Goal: Communication & Community: Ask a question

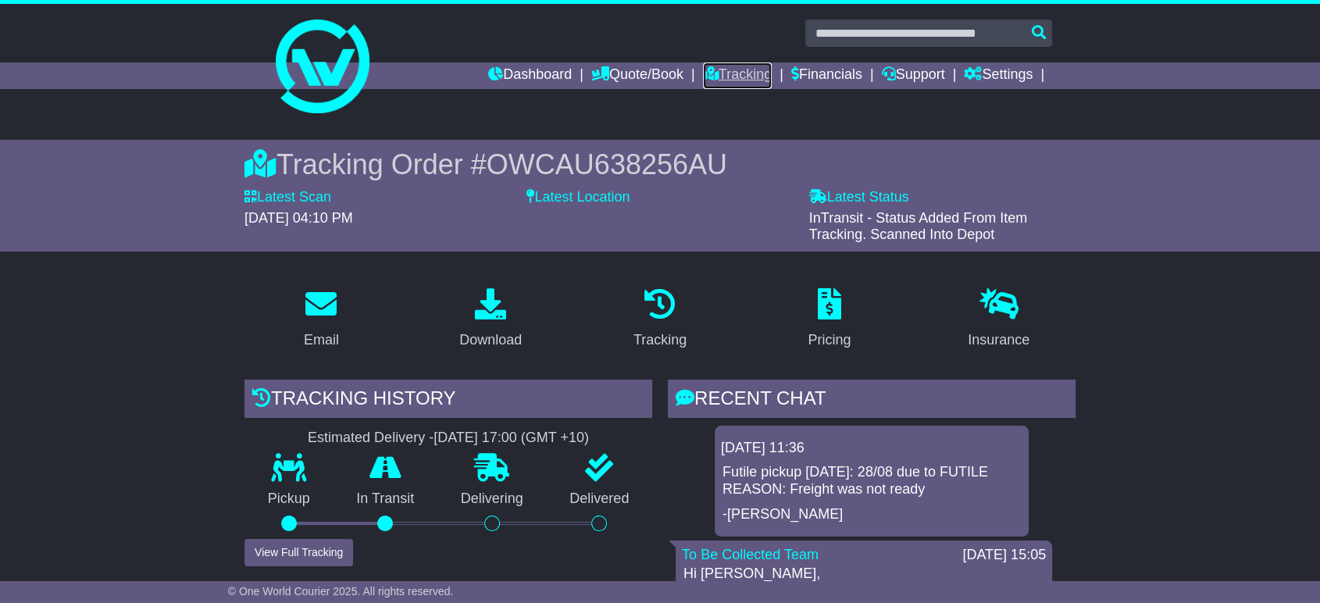
click at [712, 64] on link "Tracking" at bounding box center [737, 75] width 69 height 27
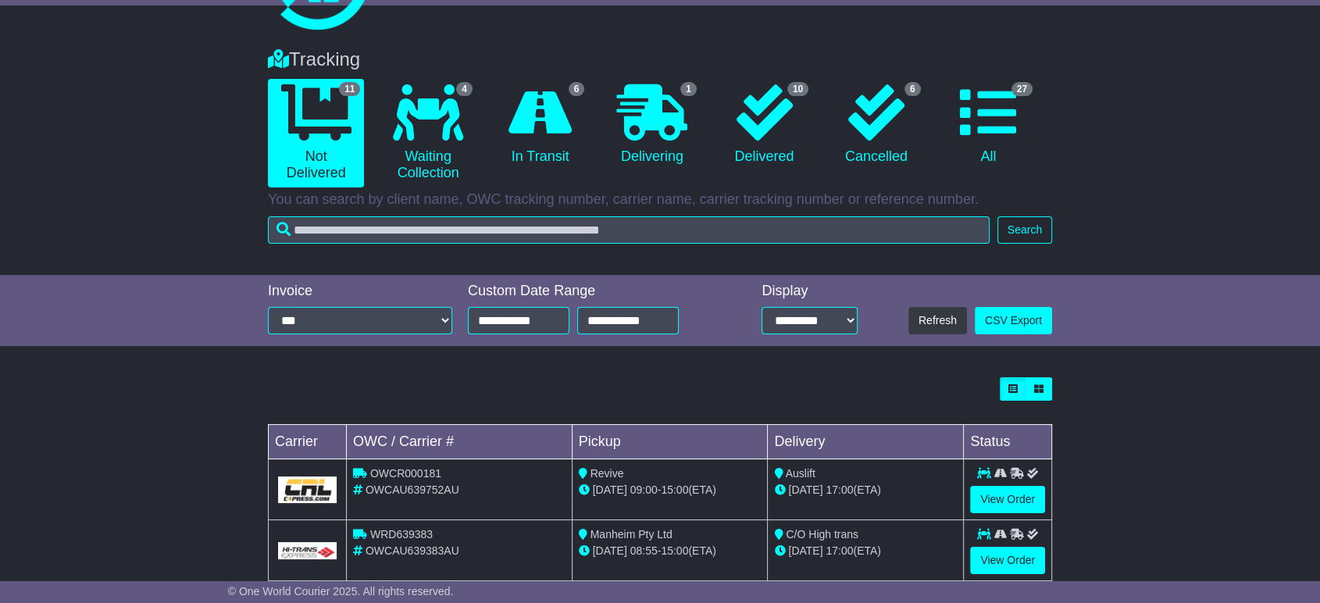
scroll to position [79, 0]
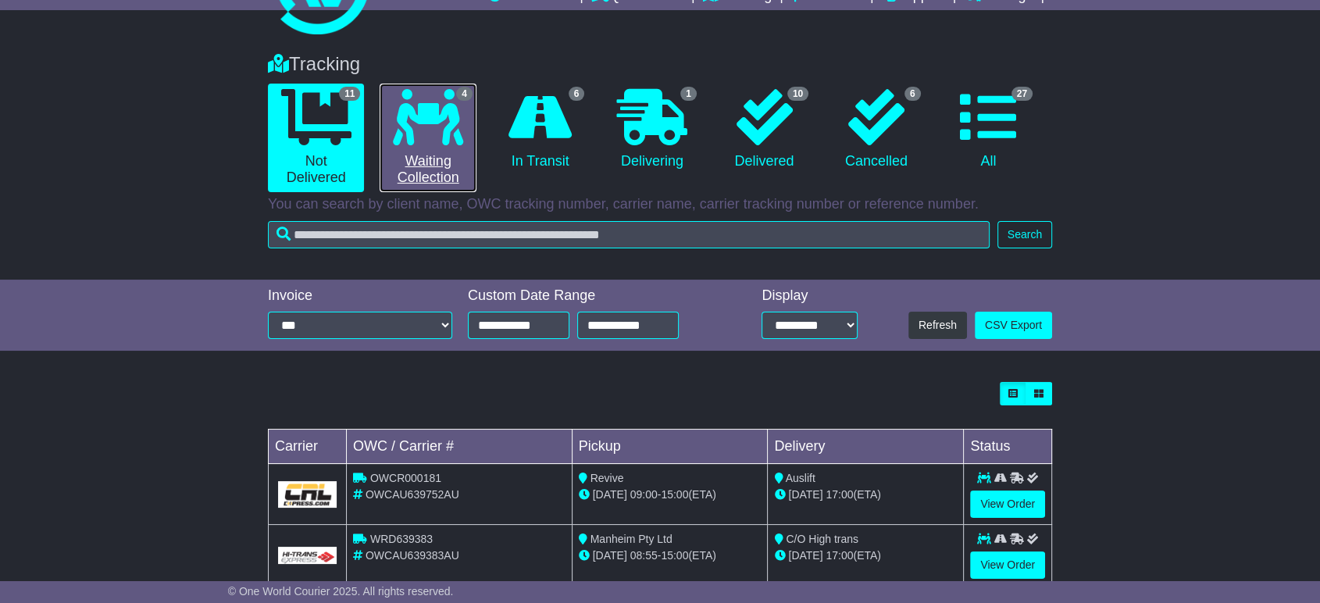
click at [421, 153] on link "4 Waiting Collection" at bounding box center [427, 138] width 96 height 109
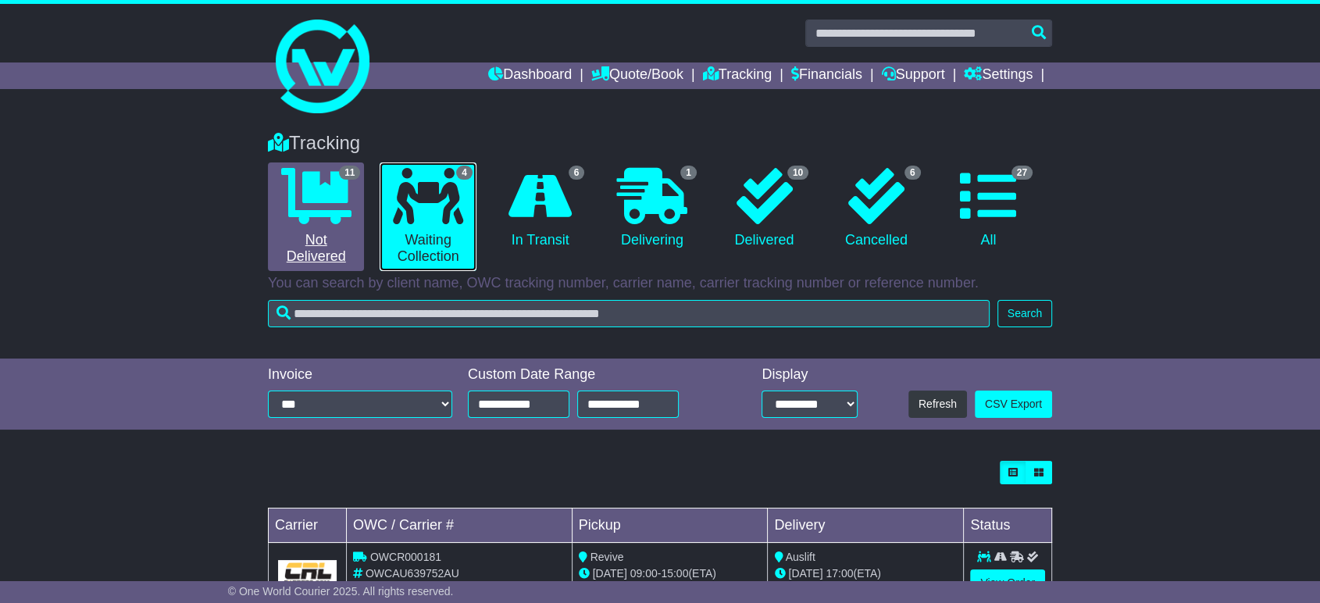
scroll to position [237, 0]
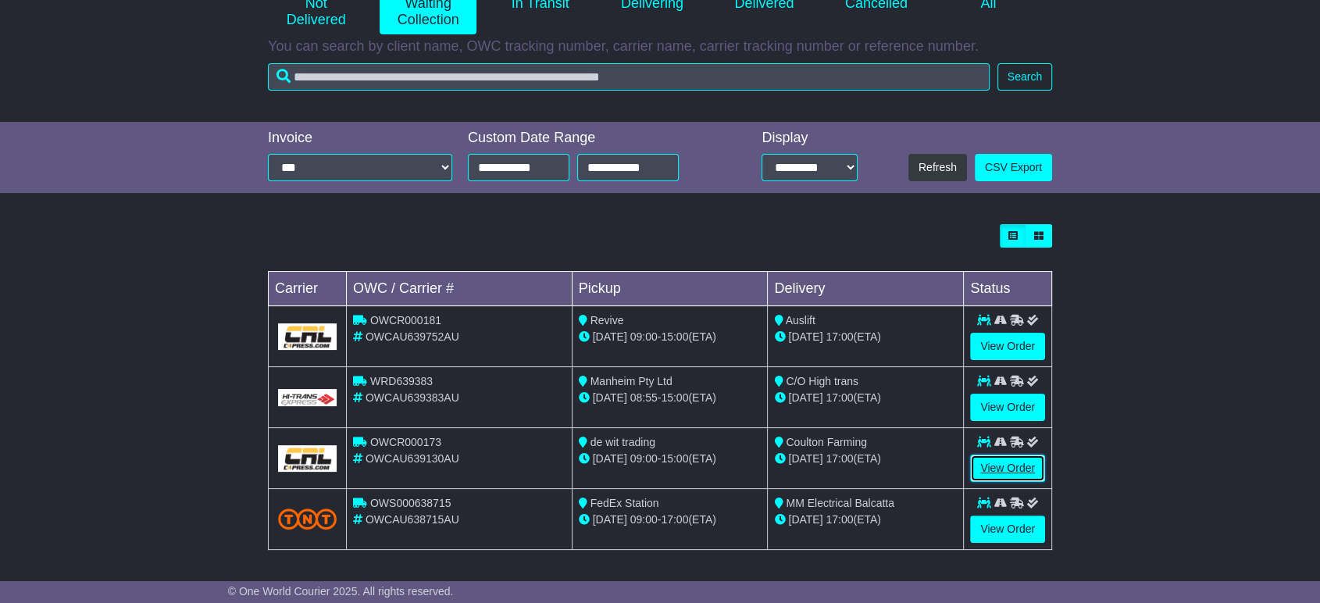
click at [992, 467] on link "View Order" at bounding box center [1007, 467] width 75 height 27
click at [1004, 465] on link "View Order" at bounding box center [1007, 467] width 75 height 27
click at [1011, 529] on link "View Order" at bounding box center [1007, 528] width 75 height 27
click at [995, 402] on link "View Order" at bounding box center [1007, 407] width 75 height 27
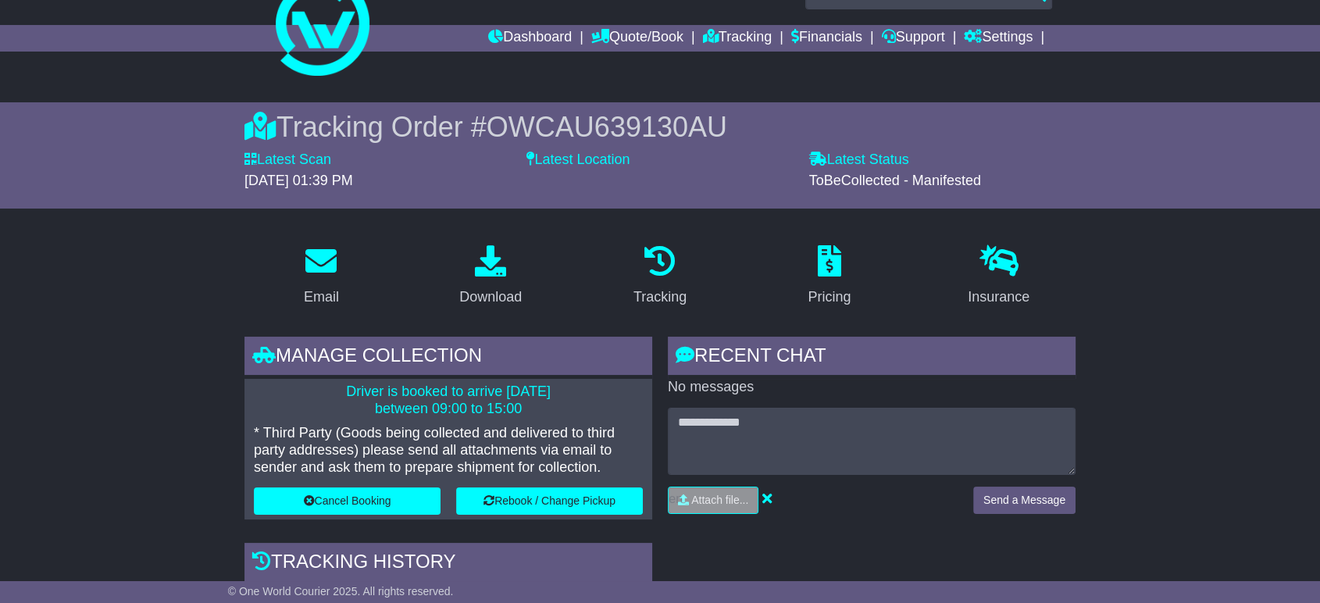
scroll to position [9, 0]
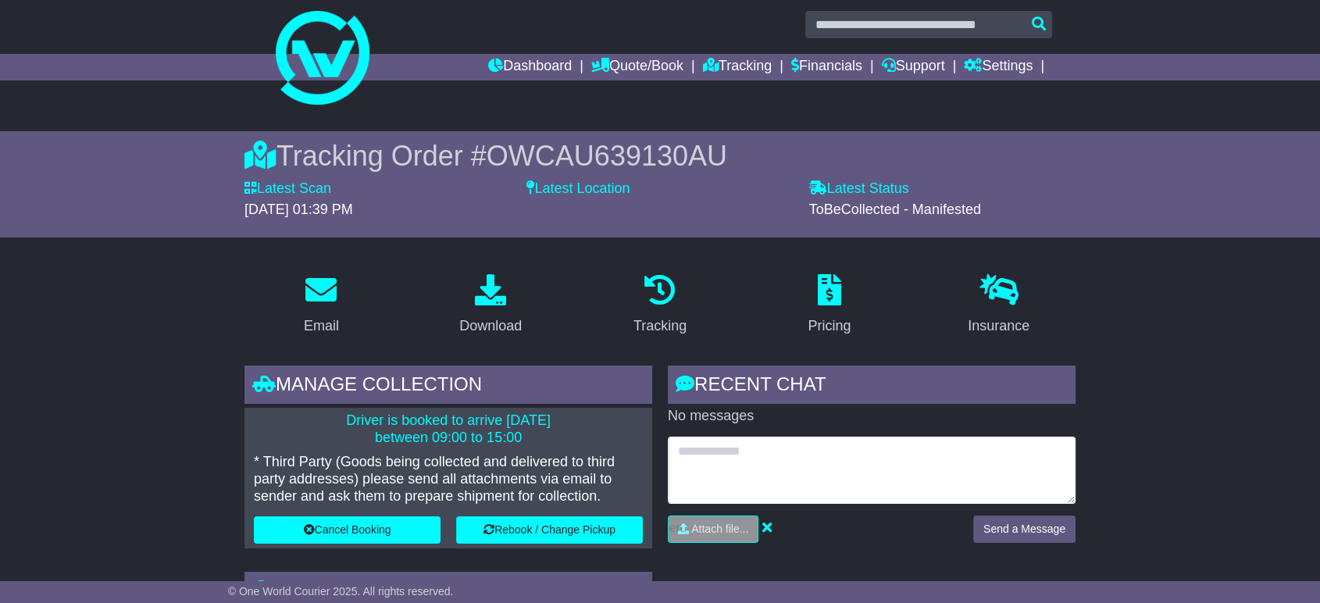
click at [751, 470] on textarea at bounding box center [872, 469] width 408 height 67
type textarea "**********"
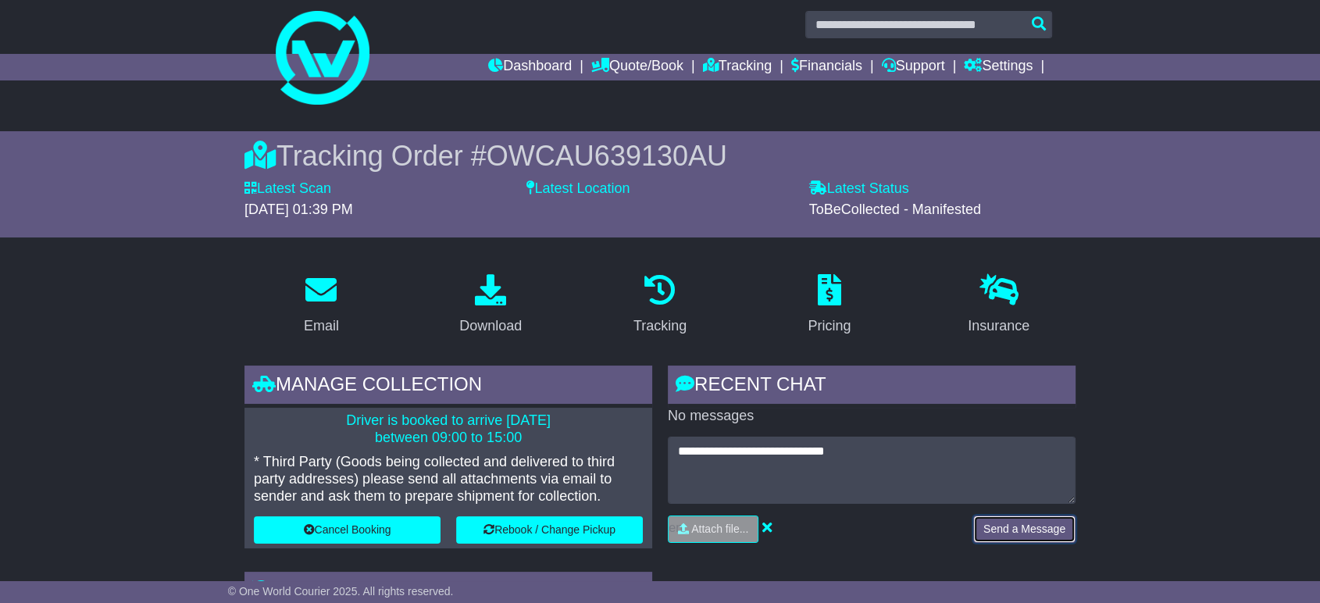
click at [1017, 525] on button "Send a Message" at bounding box center [1024, 528] width 102 height 27
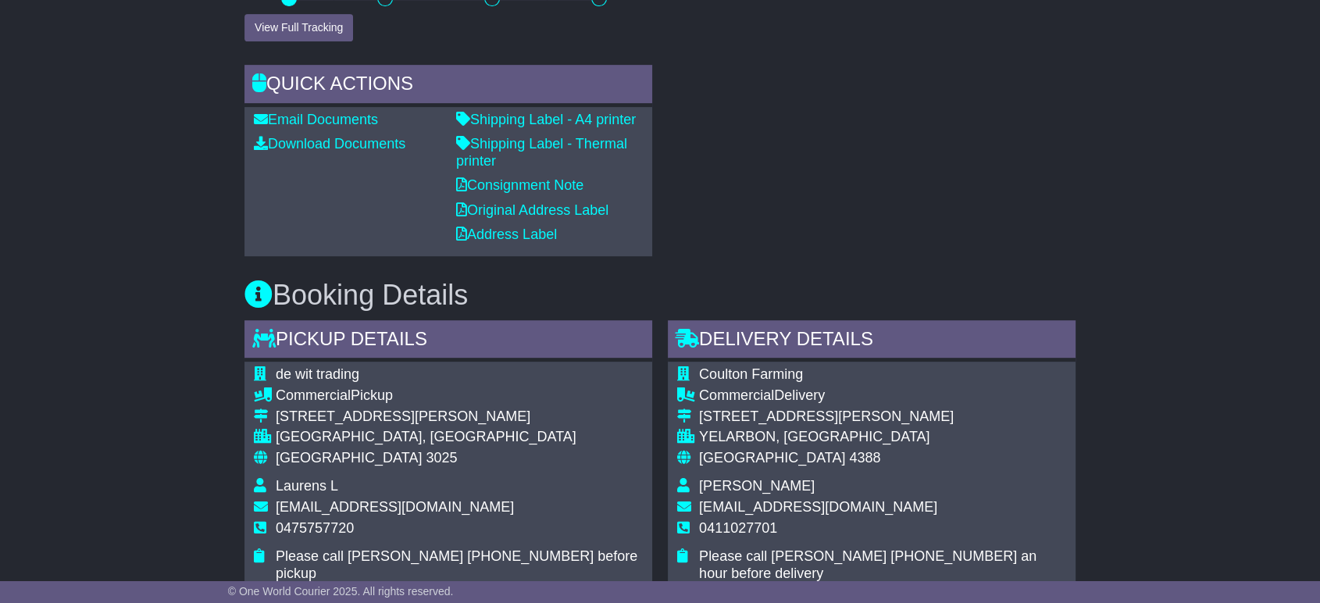
scroll to position [802, 0]
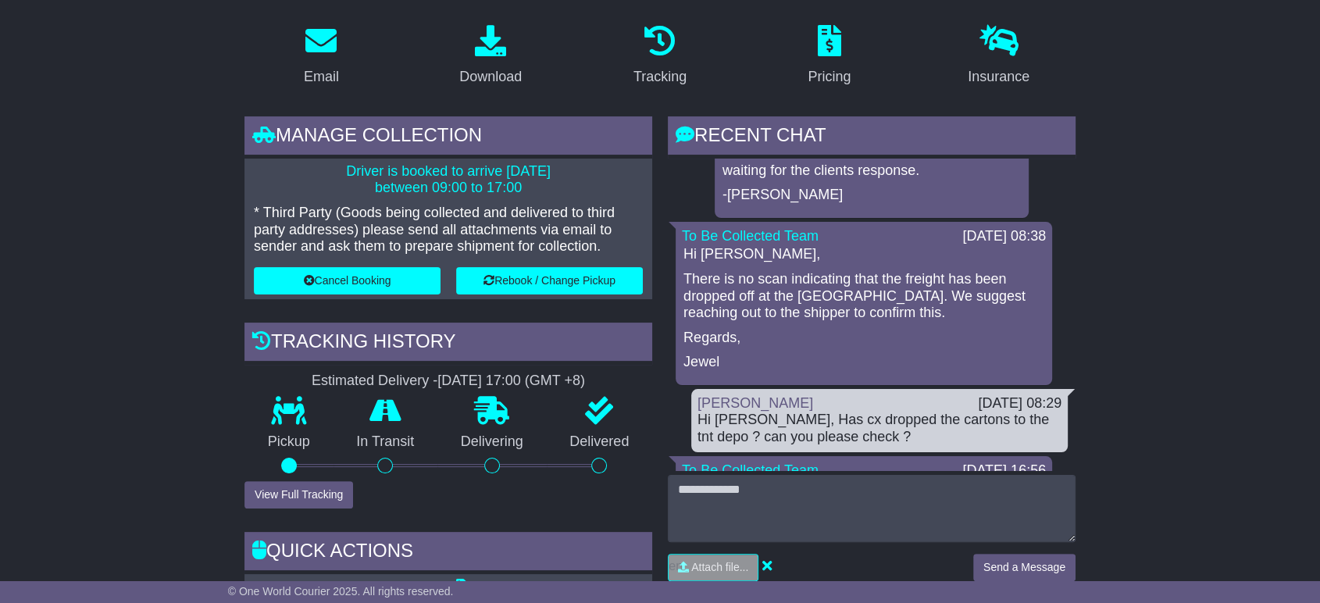
scroll to position [271, 0]
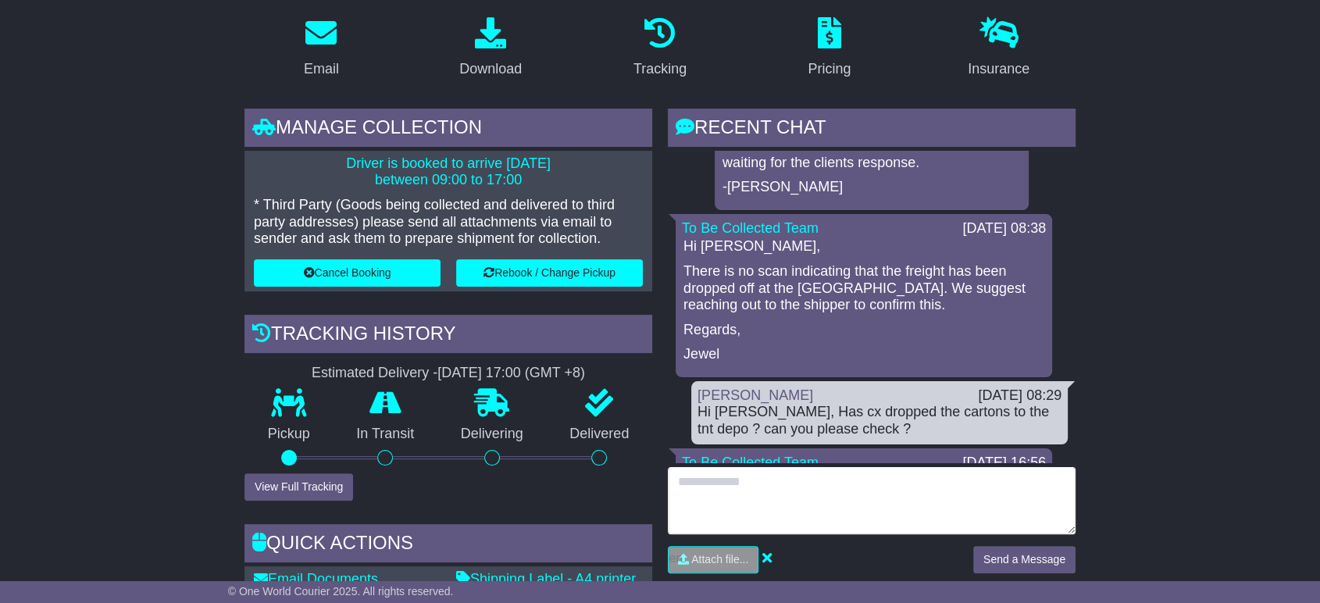
click at [688, 485] on textarea at bounding box center [872, 500] width 408 height 67
click at [751, 479] on textarea "**********" at bounding box center [872, 500] width 408 height 67
type textarea "**********"
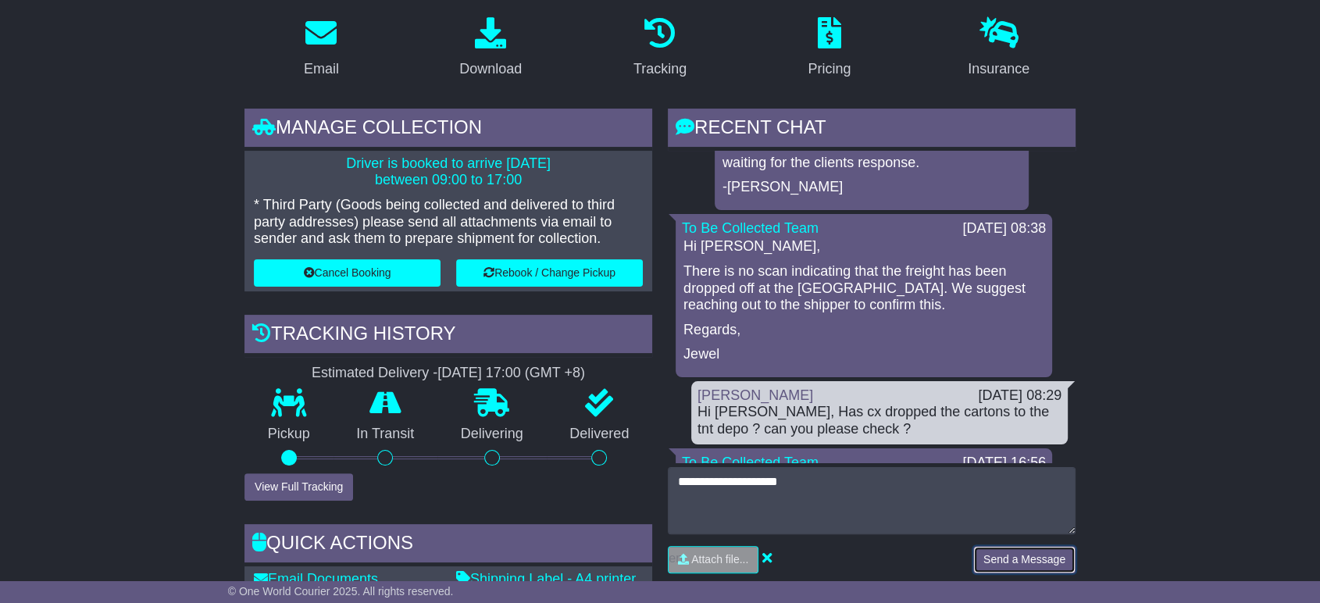
click at [998, 554] on button "Send a Message" at bounding box center [1024, 559] width 102 height 27
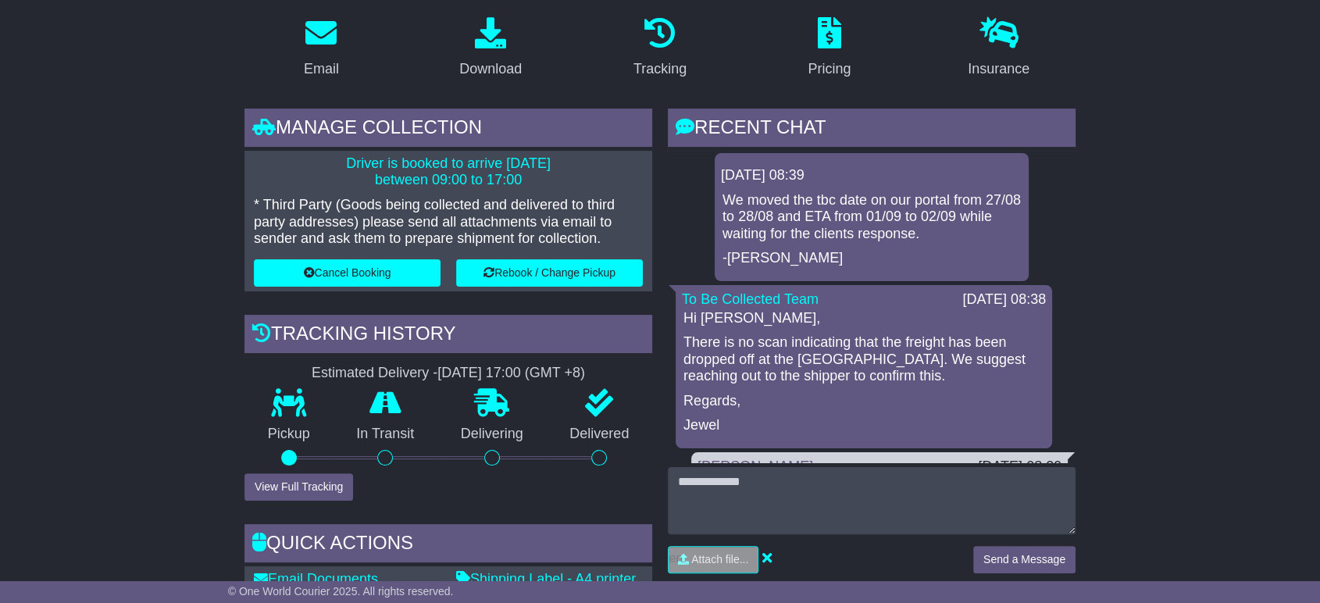
scroll to position [0, 0]
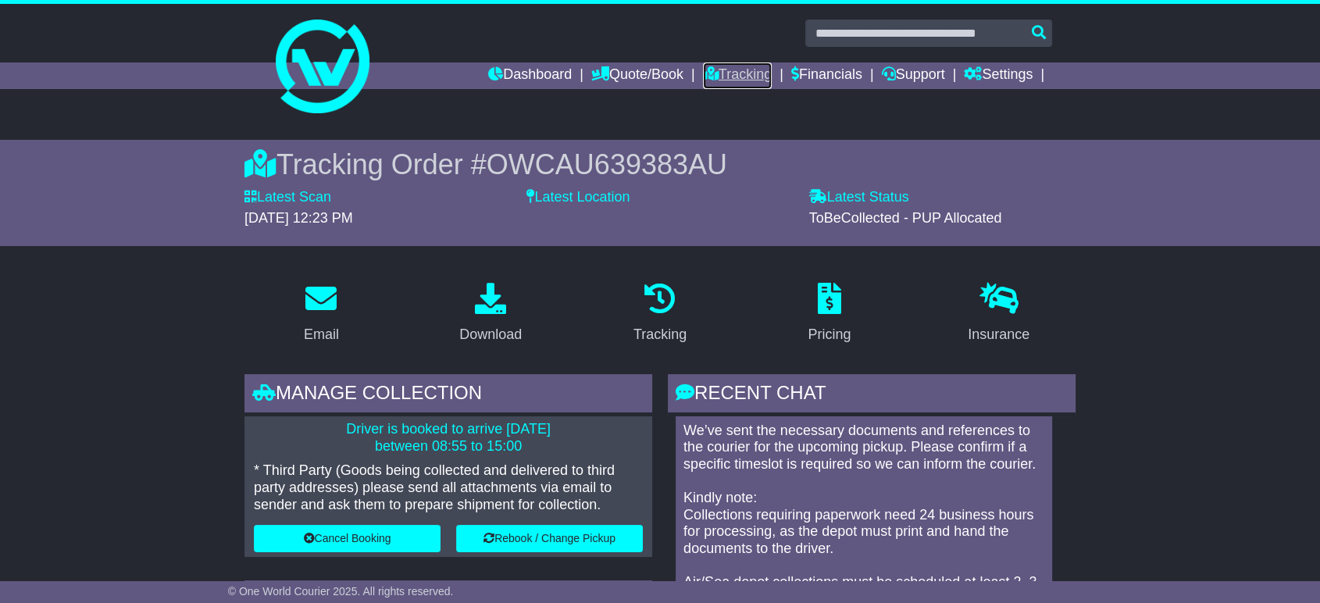
click at [708, 67] on link "Tracking" at bounding box center [737, 75] width 69 height 27
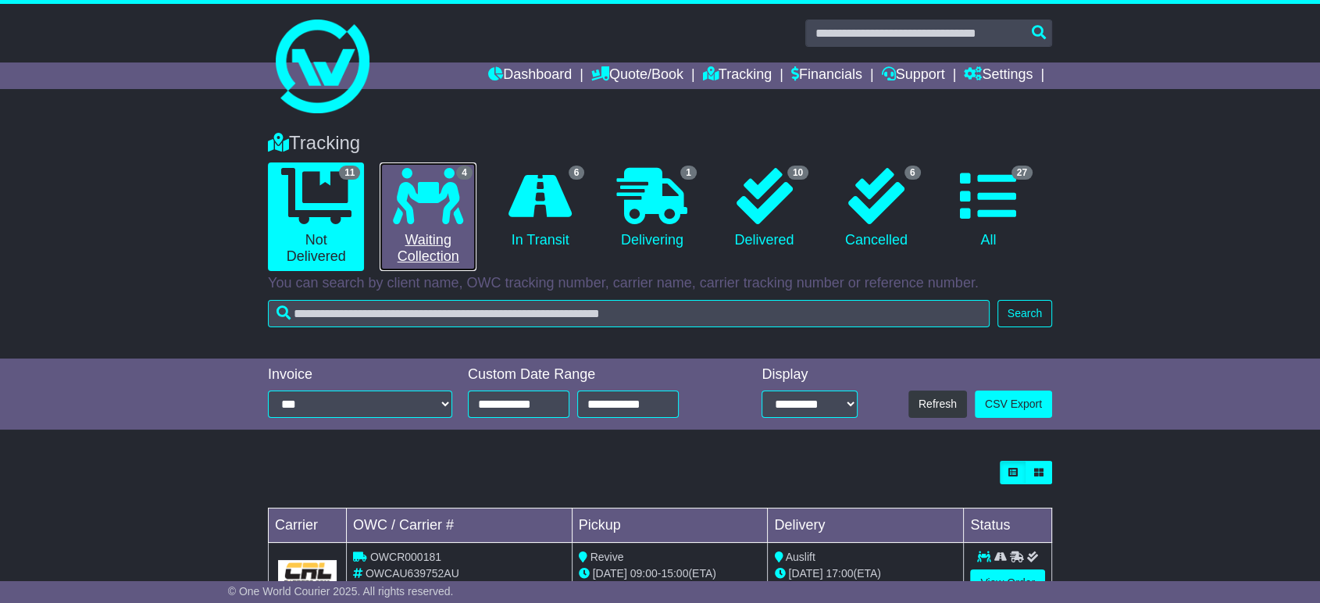
click at [436, 230] on link "4 Waiting Collection" at bounding box center [427, 216] width 96 height 109
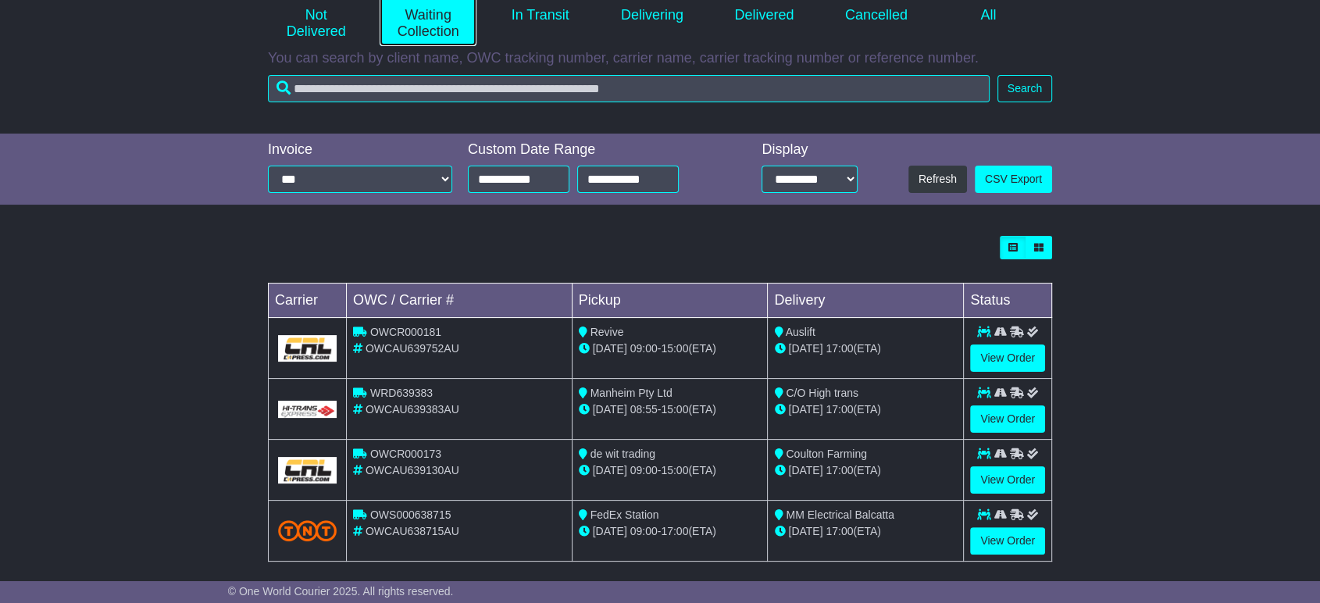
scroll to position [237, 0]
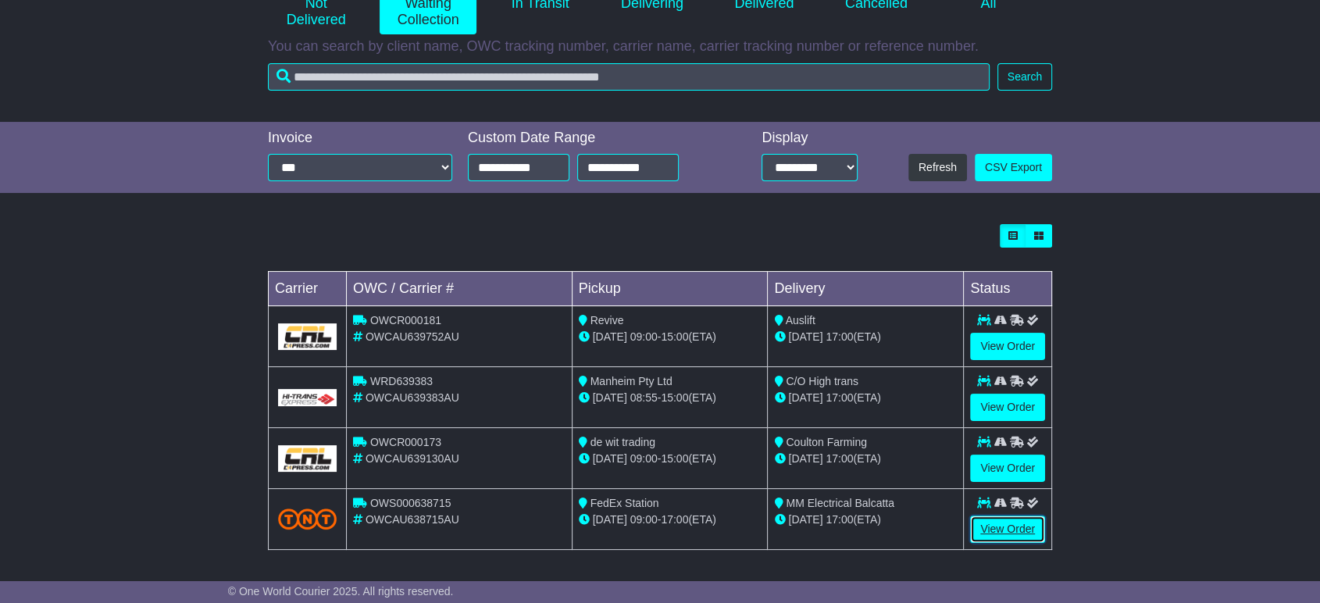
click at [998, 518] on link "View Order" at bounding box center [1007, 528] width 75 height 27
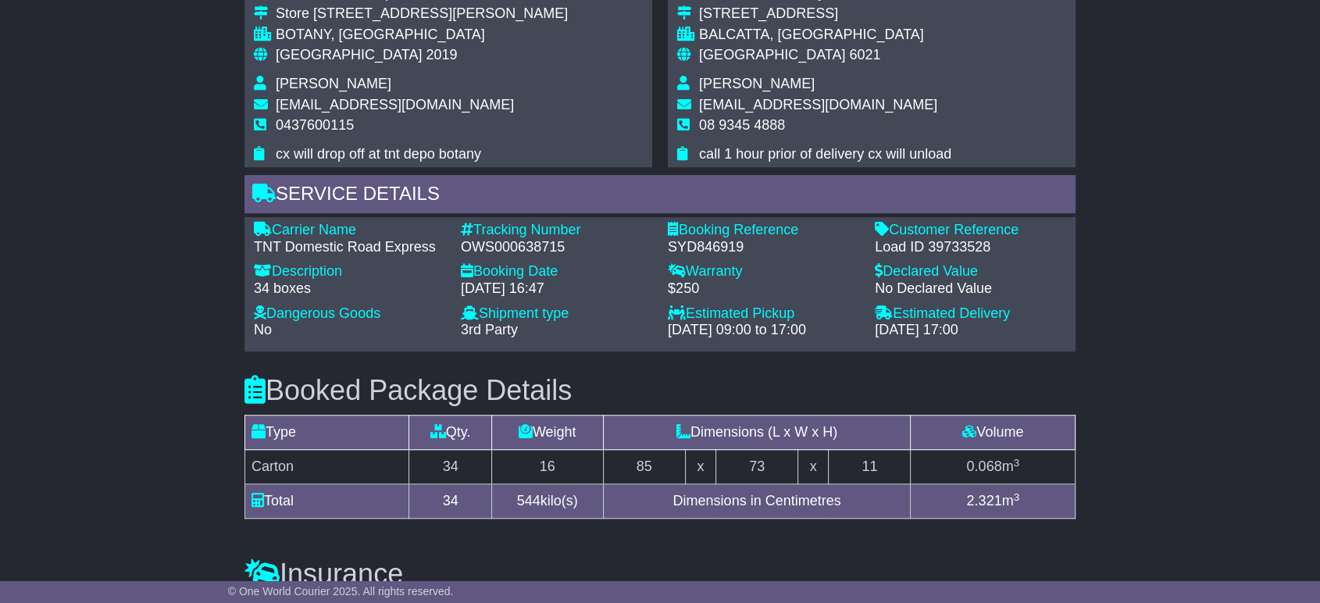
scroll to position [1131, 0]
